Goal: Task Accomplishment & Management: Manage account settings

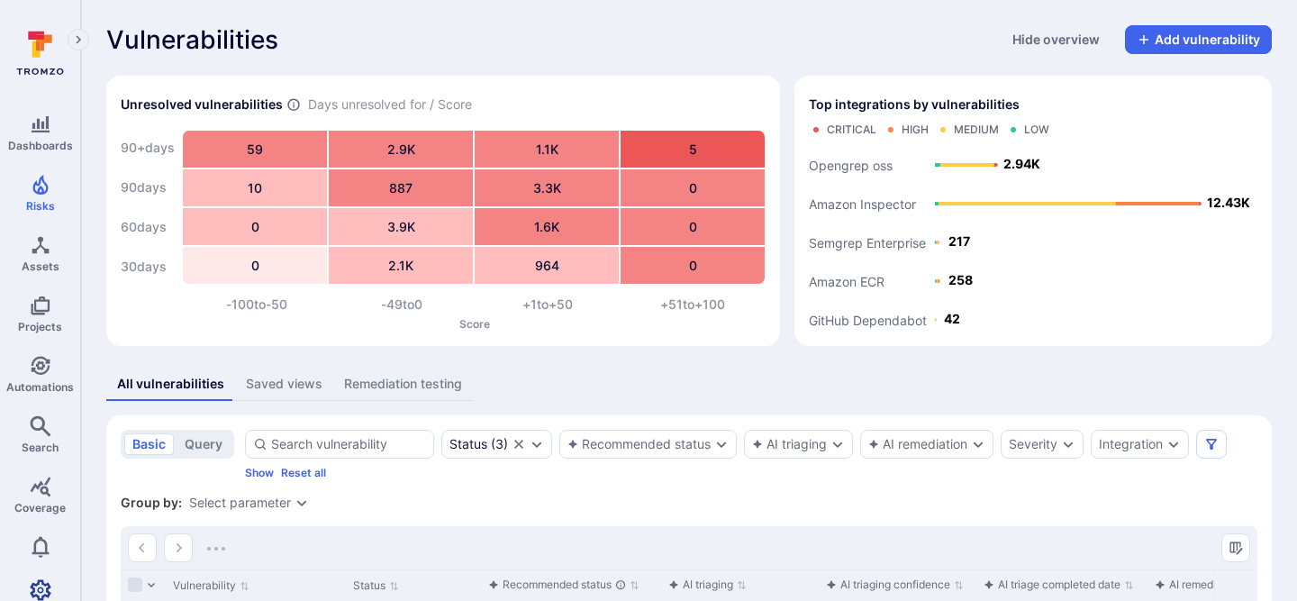
click at [43, 585] on icon "Settings" at bounding box center [41, 590] width 22 height 22
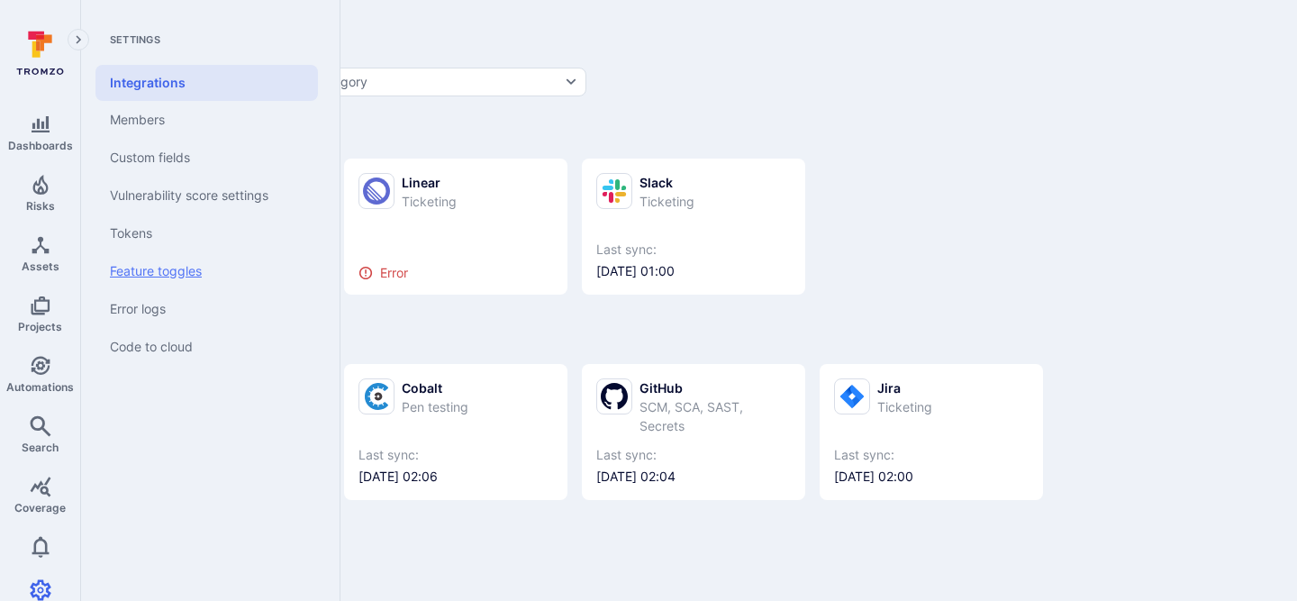
click at [227, 266] on link "Feature toggles" at bounding box center [206, 271] width 222 height 38
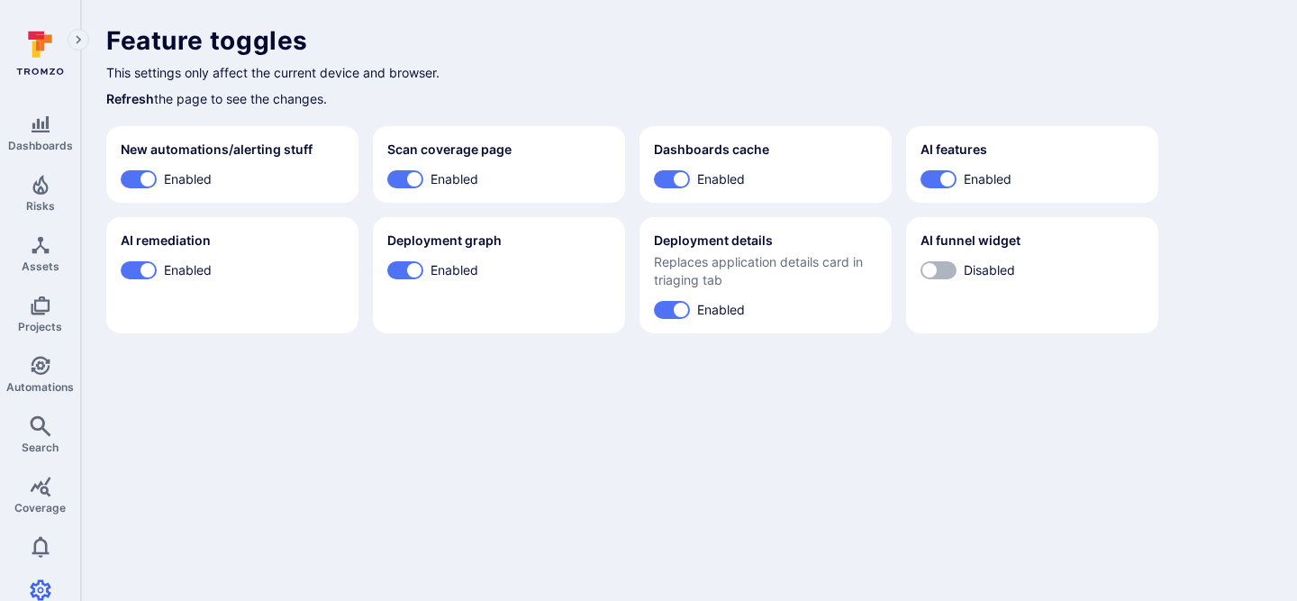
click at [936, 269] on input "Disabled" at bounding box center [929, 270] width 54 height 18
checkbox input "true"
click at [45, 187] on icon "Risks" at bounding box center [39, 185] width 15 height 20
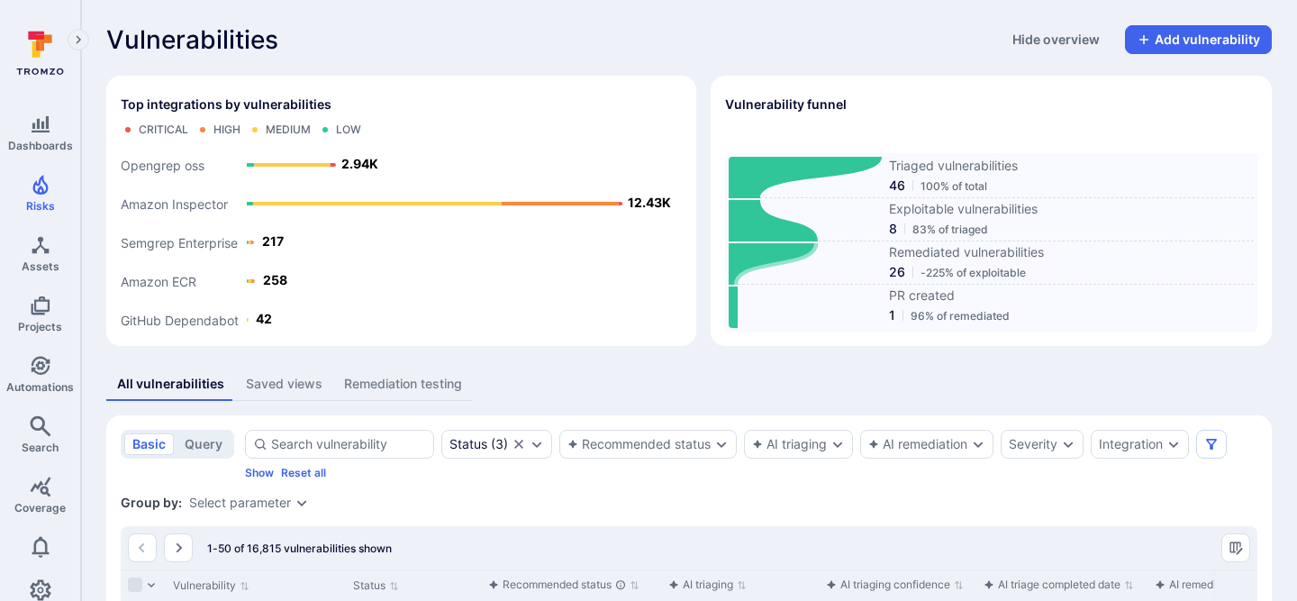
click at [749, 260] on icon at bounding box center [773, 263] width 89 height 41
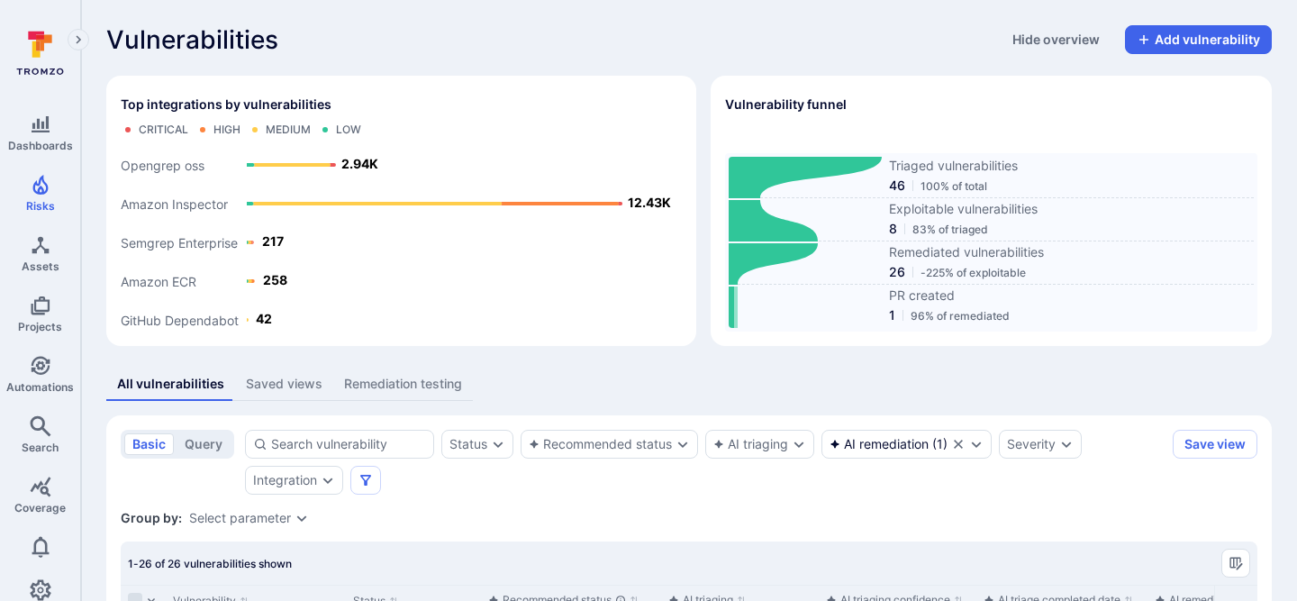
scroll to position [1, 0]
